Goal: Information Seeking & Learning: Learn about a topic

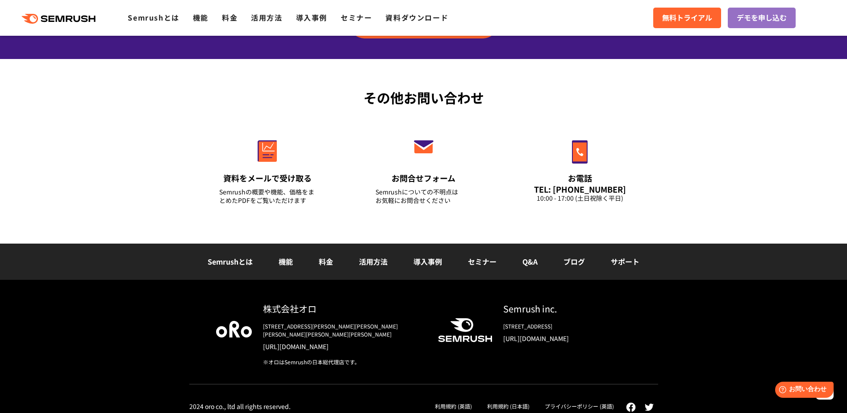
click at [279, 309] on div "株式会社オロ" at bounding box center [343, 308] width 161 height 13
click at [285, 342] on link "[URL][DOMAIN_NAME]" at bounding box center [343, 346] width 161 height 9
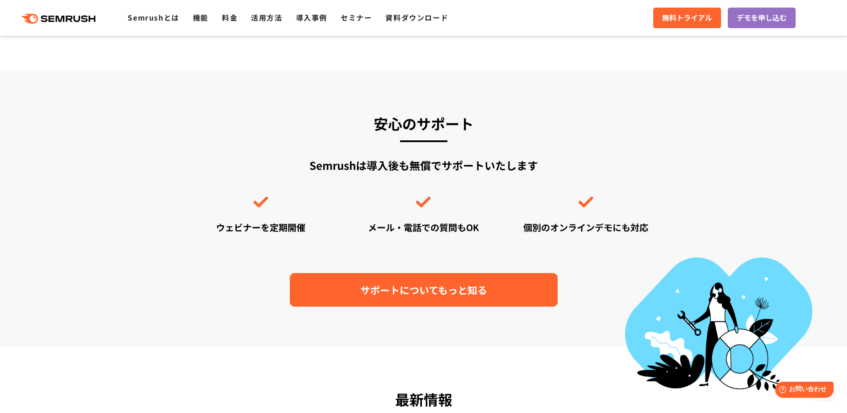
scroll to position [2483, 0]
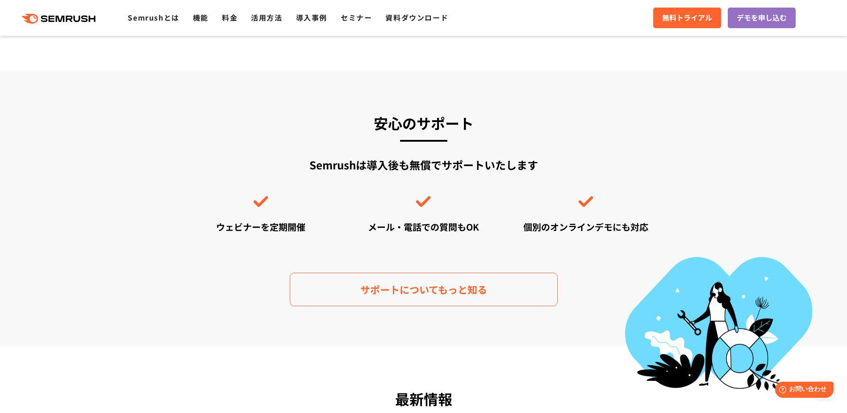
click at [375, 306] on section "安心のサポート Semrushは導入後も無償でサポートいたします ウェビナーを定期開催 メール・電話での質問もOK 個別のオンラインデモにも対応 サポートにつ…" at bounding box center [423, 209] width 847 height 276
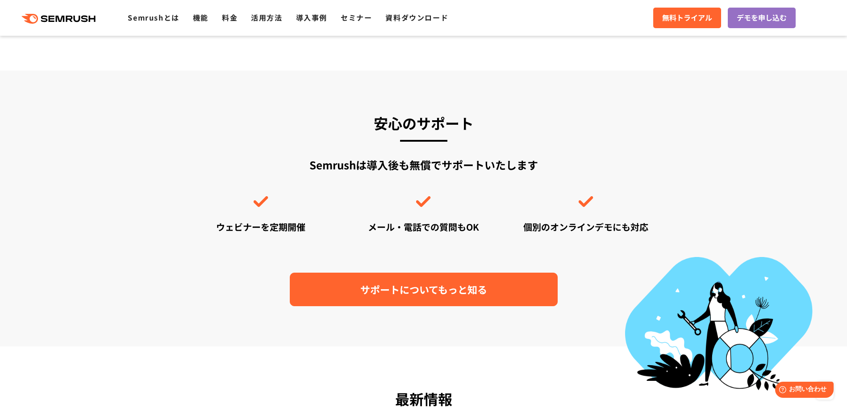
click at [333, 289] on link "サポートについてもっと知る" at bounding box center [424, 290] width 268 height 34
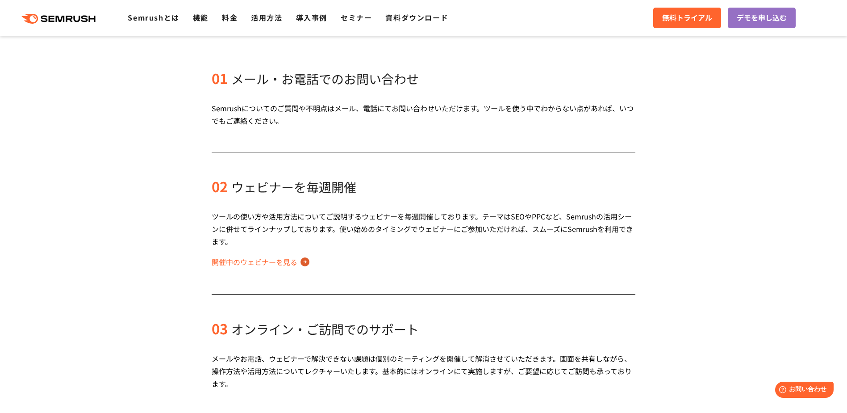
scroll to position [180, 0]
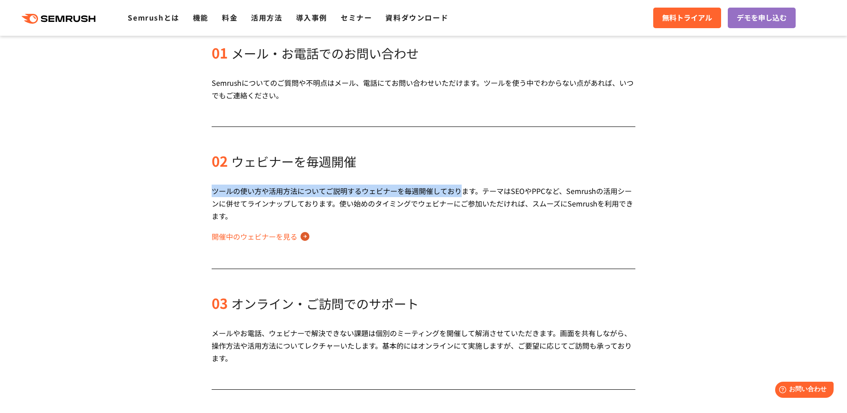
drag, startPoint x: 210, startPoint y: 191, endPoint x: 465, endPoint y: 190, distance: 254.6
click at [465, 190] on div "01 メール・お電話でのお問い合わせ Semrushについてのご質問や不明点はメール、電話にてお問い合わせいただけます。ツールを使う中でわからない点があれば、…" at bounding box center [424, 394] width 494 height 771
drag, startPoint x: 465, startPoint y: 190, endPoint x: 437, endPoint y: 193, distance: 27.9
click at [437, 193] on div "ツールの使い方や活用方法についてご説明するウェビナーを毎週開催しております。テーマはSEOやPPCなど、Semrushの活用シーンに併せてラインナップしており…" at bounding box center [424, 204] width 424 height 38
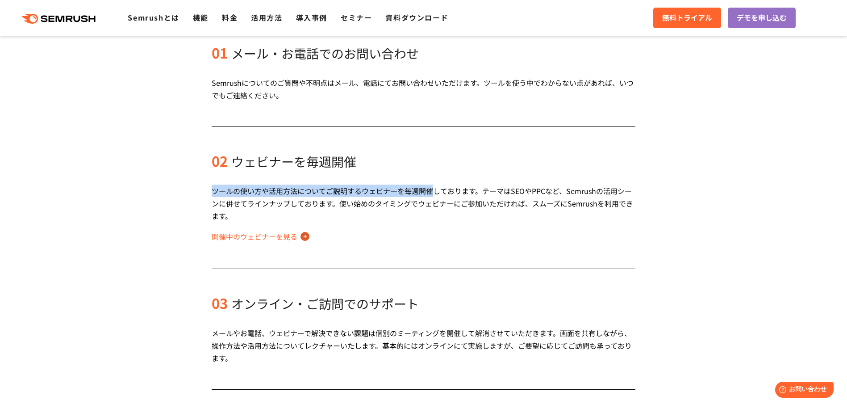
drag, startPoint x: 437, startPoint y: 193, endPoint x: 431, endPoint y: 189, distance: 7.1
click at [431, 189] on div "ツールの使い方や活用方法についてご説明するウェビナーを毎週開催しております。テーマはSEOやPPCなど、Semrushの活用シーンに併せてラインナップしており…" at bounding box center [424, 204] width 424 height 38
copy div "ツールの使い方や活用方法についてご説明するウェビナーを毎週開催"
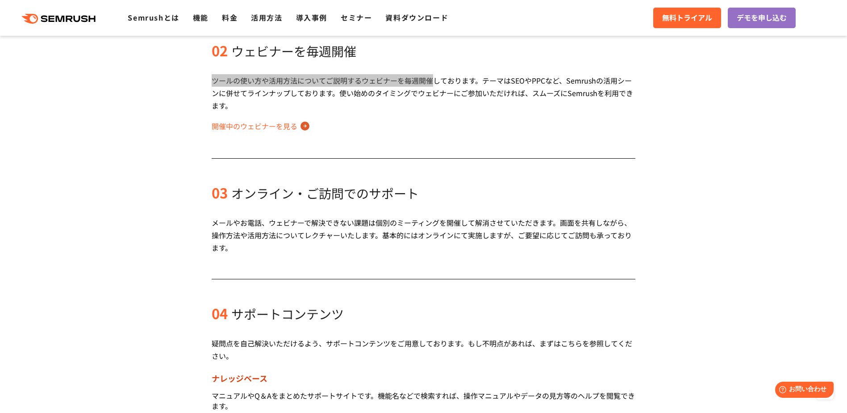
scroll to position [290, 0]
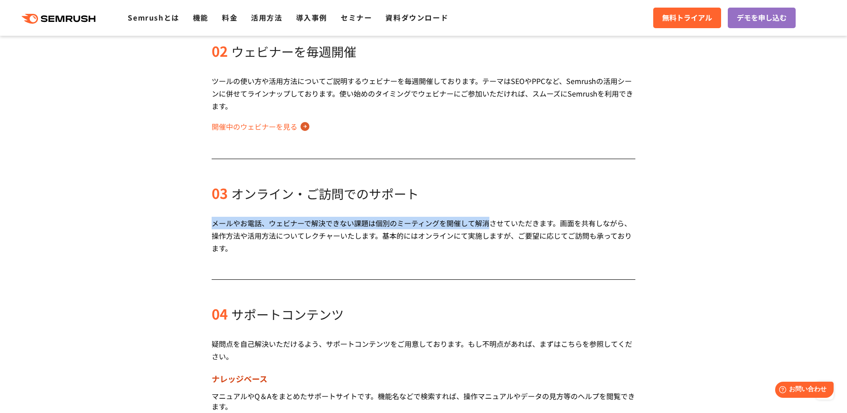
drag, startPoint x: 212, startPoint y: 222, endPoint x: 491, endPoint y: 220, distance: 279.2
click at [491, 220] on div "メールやお電話、ウェビナーで解決できない課題は個別のミーティングを開催して解消させていただきます。画面を共有しながら、操作方法や活用方法についてレクチャーいた…" at bounding box center [424, 236] width 424 height 38
copy div "メールやお電話、ウェビナーで解決できない課題は個別のミーティングを開催して解消"
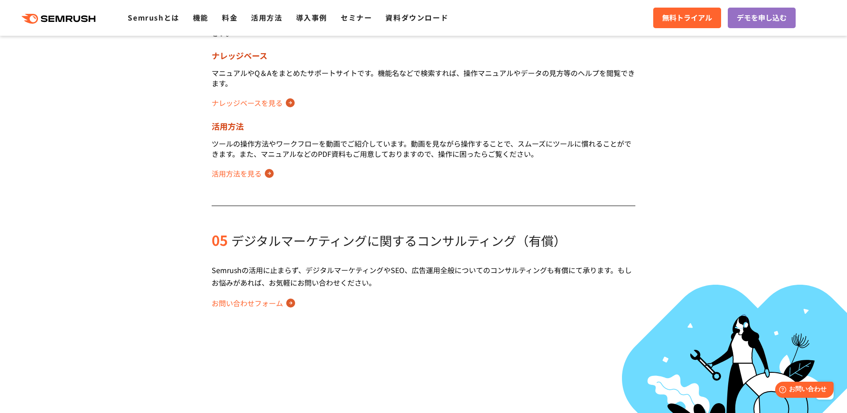
scroll to position [613, 0]
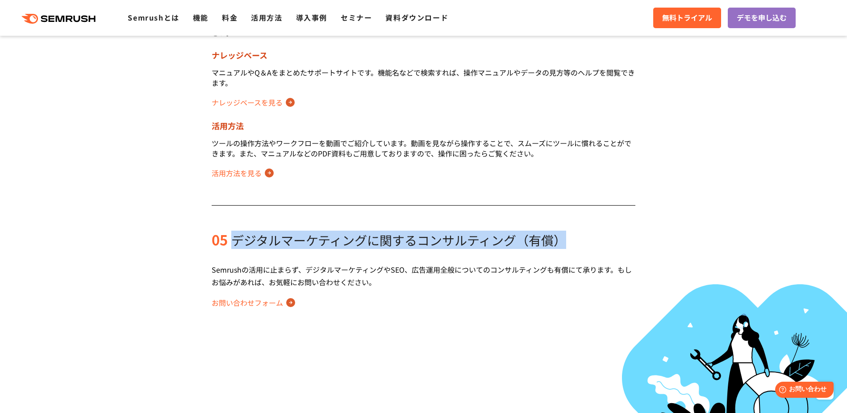
drag, startPoint x: 234, startPoint y: 245, endPoint x: 576, endPoint y: 236, distance: 341.9
click at [576, 236] on div "05 デジタルマーケティングに関するコンサルティング（有償）" at bounding box center [424, 240] width 424 height 18
copy span "デジタルマーケティングに関するコンサルティング（有償）"
click at [373, 244] on span "デジタルマーケティングに関するコンサルティング（有償）" at bounding box center [398, 240] width 335 height 18
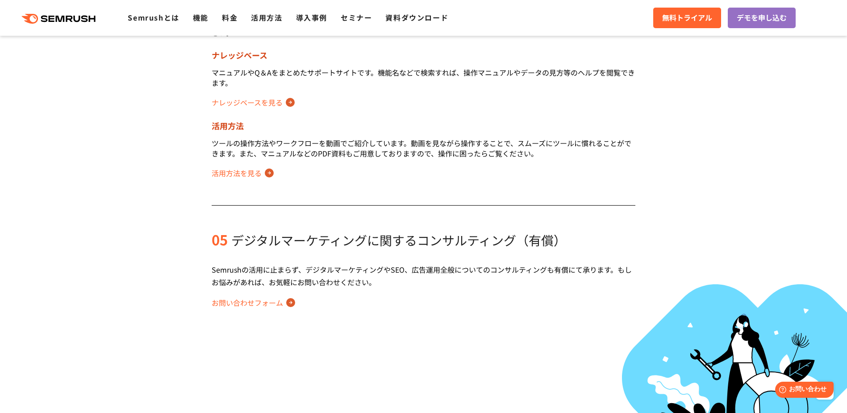
scroll to position [633, 0]
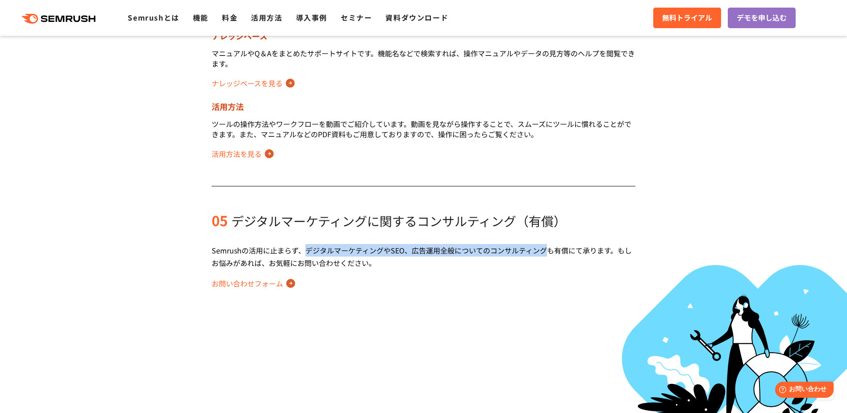
drag, startPoint x: 304, startPoint y: 250, endPoint x: 543, endPoint y: 247, distance: 239.5
click at [543, 247] on div "Semrushの活用に止まらず、デジタルマーケティングやSEO、広告運用全般についてのコンサルティングも有償にて承ります。もしお悩みがあれば、お気軽にお問い合…" at bounding box center [424, 256] width 424 height 25
copy div "デジタルマーケティングやSEO、広告運用全般についてのコンサルティング"
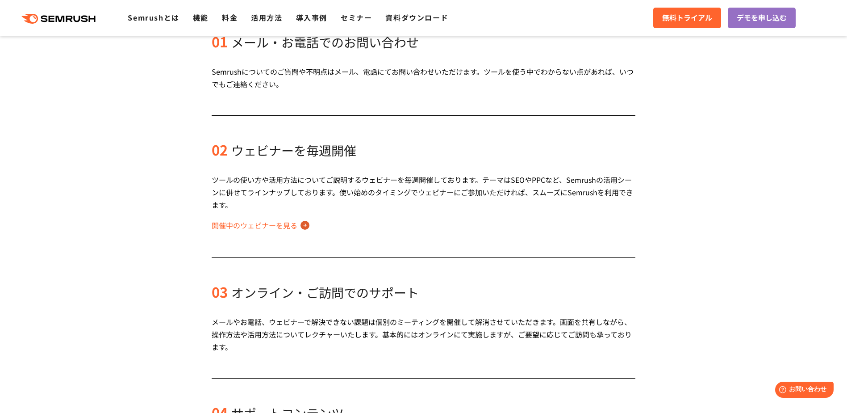
scroll to position [191, 0]
